Goal: Transaction & Acquisition: Purchase product/service

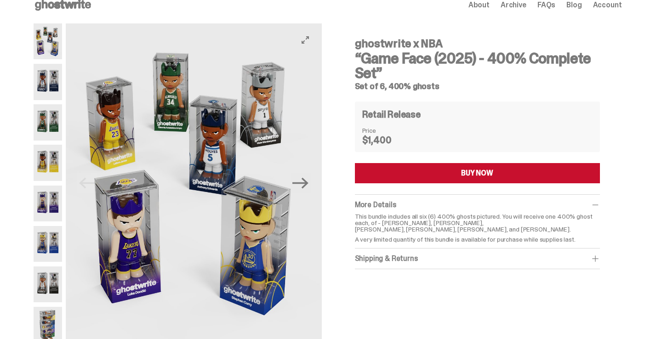
scroll to position [16, 0]
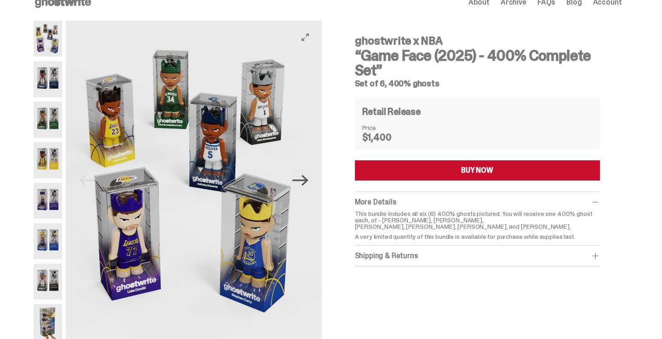
click at [307, 183] on icon "Next" at bounding box center [300, 180] width 16 height 11
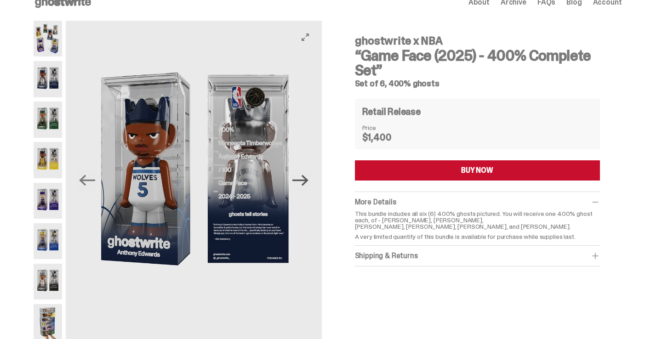
click at [307, 183] on icon "Next" at bounding box center [300, 180] width 16 height 11
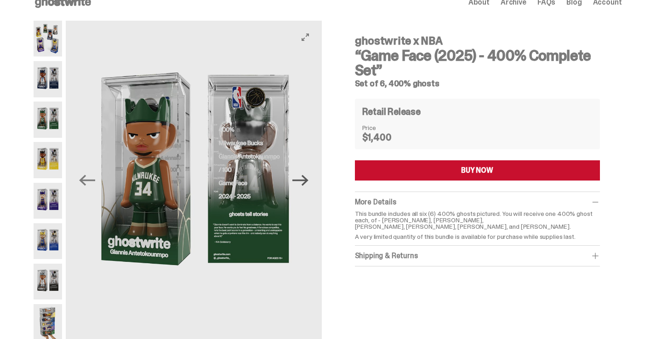
click at [307, 183] on icon "Next" at bounding box center [300, 180] width 16 height 11
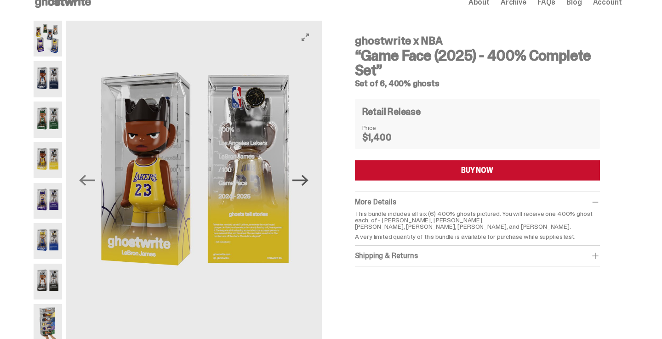
click at [307, 183] on icon "Next" at bounding box center [300, 180] width 16 height 11
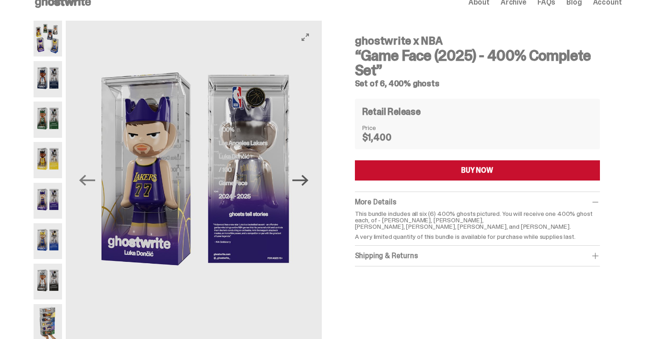
click at [307, 183] on icon "Next" at bounding box center [300, 180] width 16 height 11
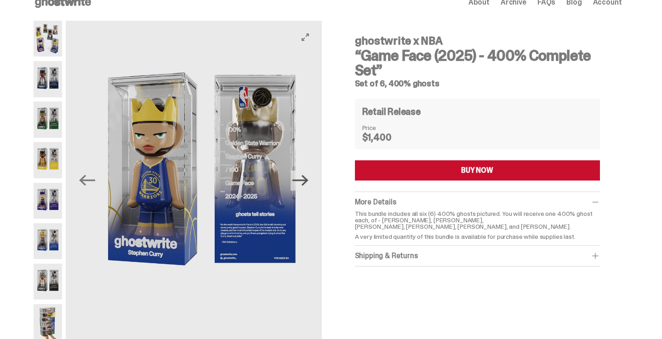
click at [307, 183] on icon "Next" at bounding box center [300, 180] width 16 height 11
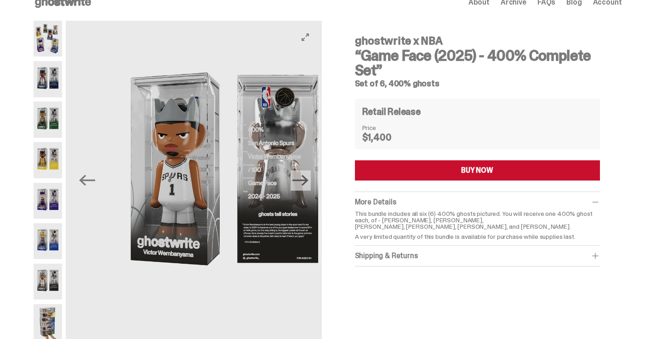
click at [307, 183] on icon "Next" at bounding box center [300, 180] width 16 height 11
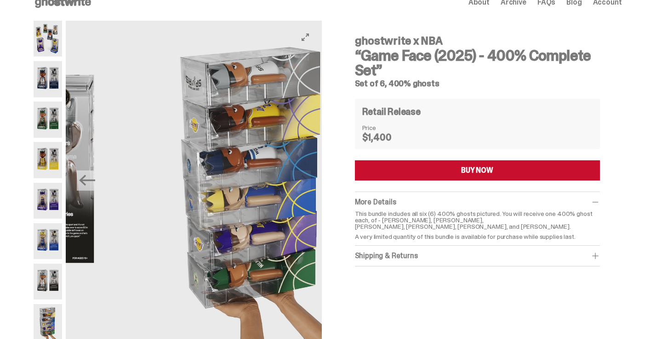
click at [307, 183] on img at bounding box center [255, 180] width 256 height 319
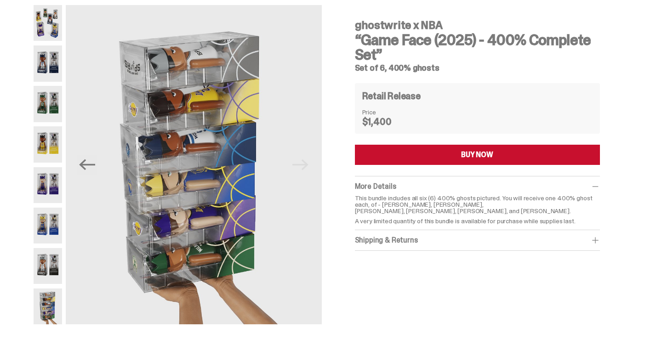
scroll to position [40, 0]
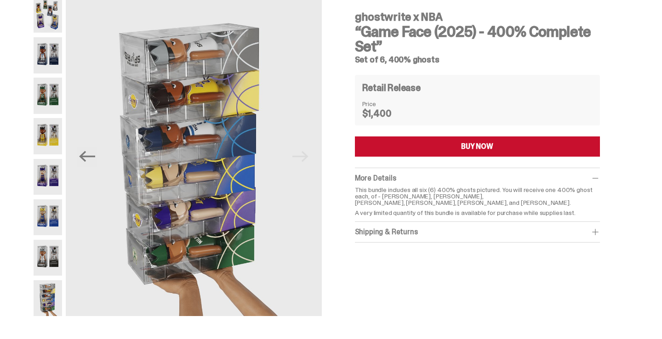
click at [372, 150] on button "BUY NOW" at bounding box center [477, 147] width 245 height 20
